Goal: Find specific page/section: Find specific page/section

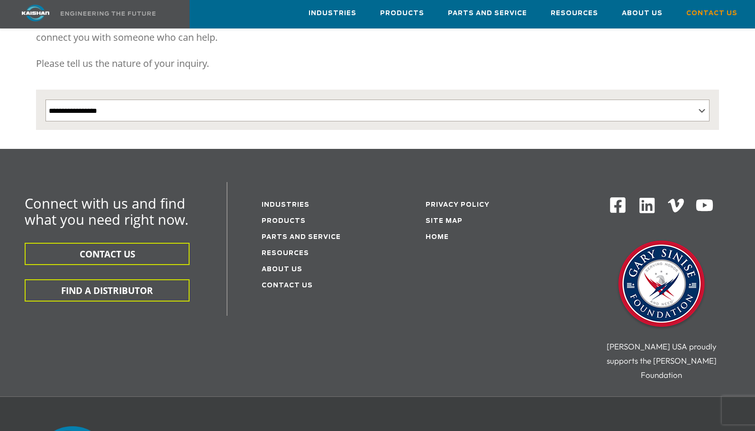
scroll to position [142, 0]
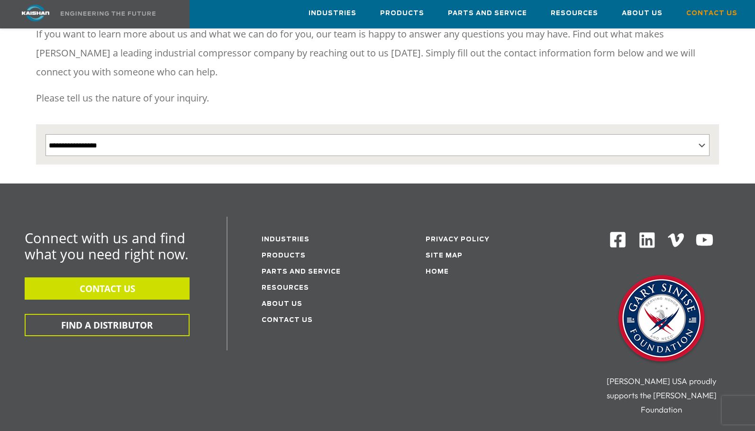
click at [105, 277] on button "CONTACT US" at bounding box center [107, 288] width 165 height 22
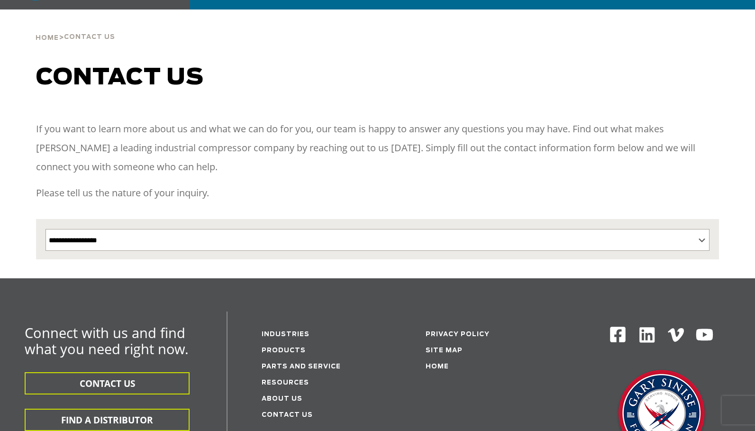
scroll to position [0, 0]
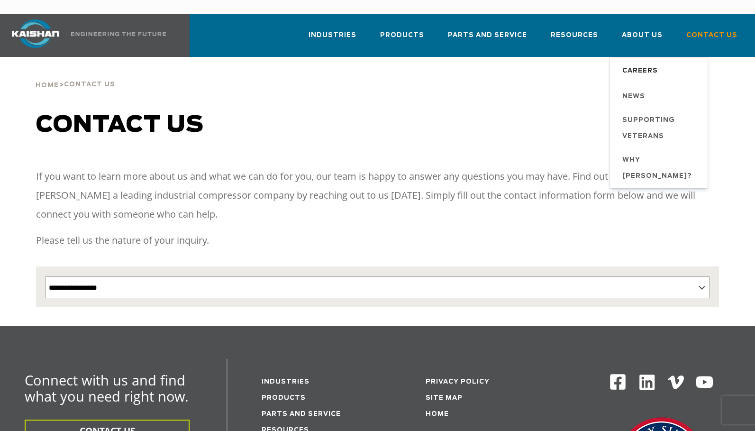
click at [640, 63] on span "Careers" at bounding box center [640, 71] width 36 height 16
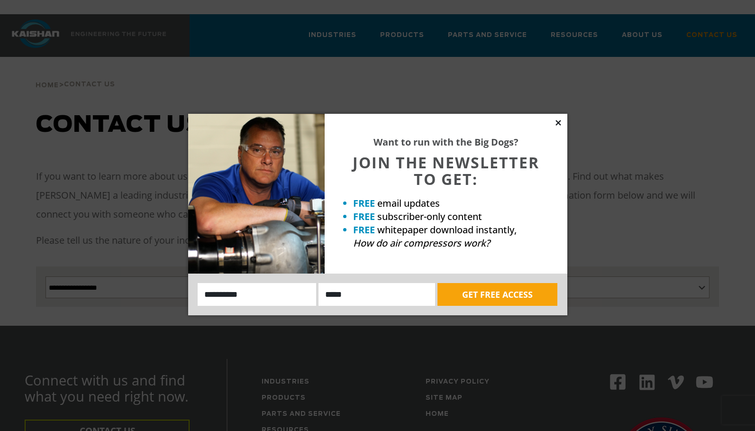
click at [560, 119] on icon at bounding box center [558, 122] width 9 height 9
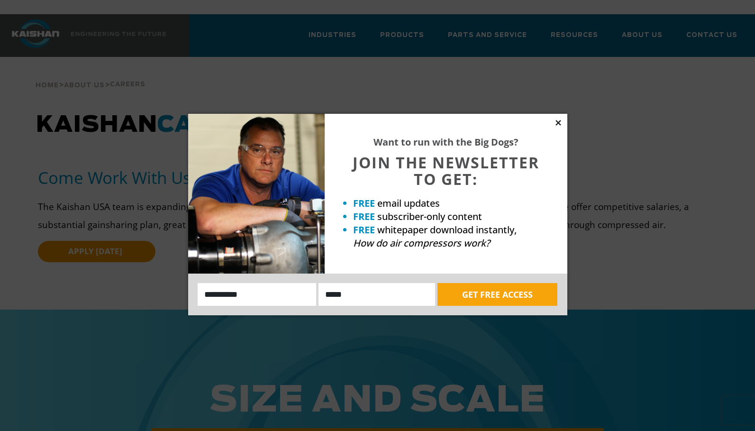
click at [557, 125] on icon at bounding box center [558, 122] width 9 height 9
